Goal: Task Accomplishment & Management: Use online tool/utility

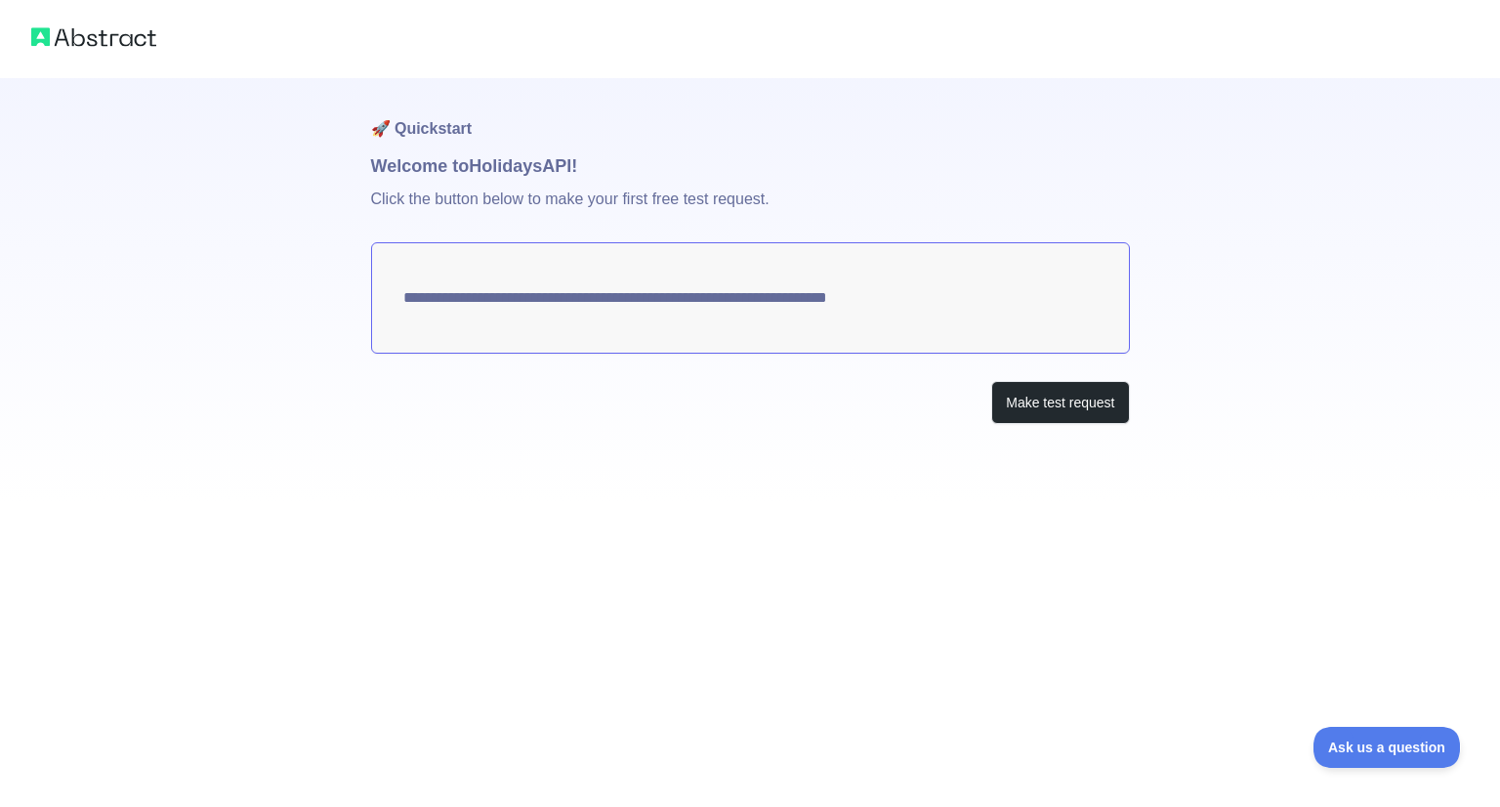
click at [106, 45] on img at bounding box center [93, 36] width 125 height 27
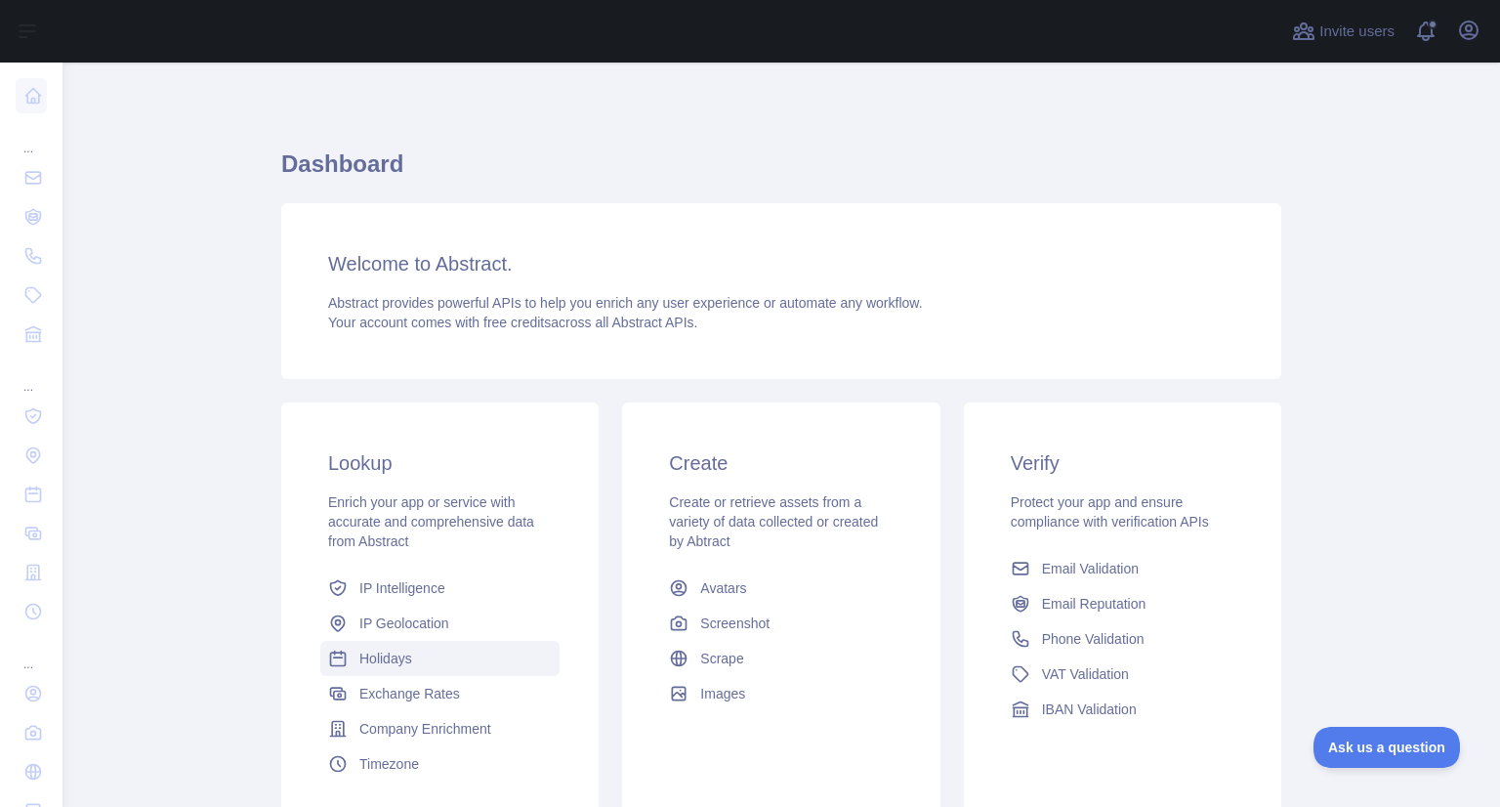
click at [375, 660] on span "Holidays" at bounding box center [385, 659] width 53 height 20
